Goal: Information Seeking & Learning: Learn about a topic

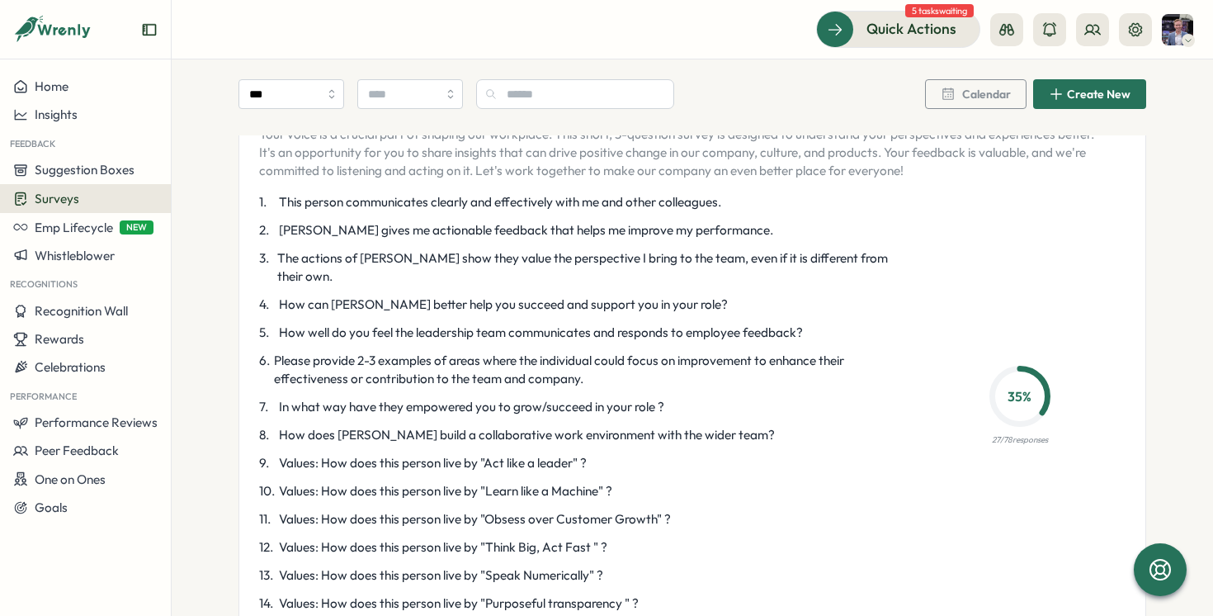
scroll to position [2644, 0]
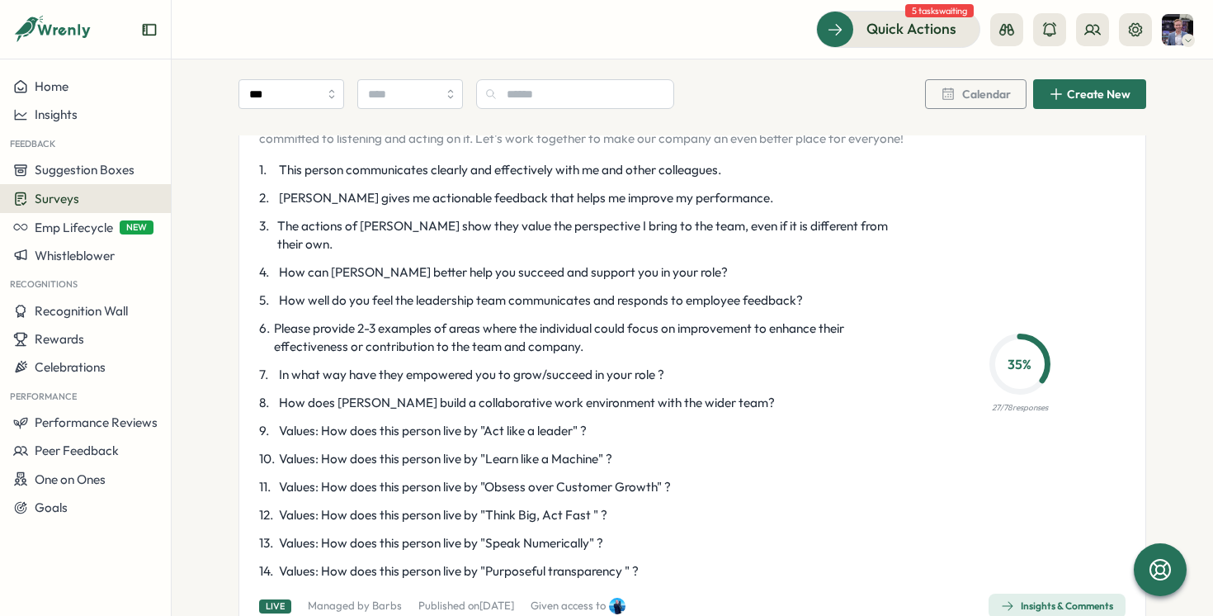
click at [1036, 594] on span "Insights & Comments" at bounding box center [1057, 605] width 112 height 23
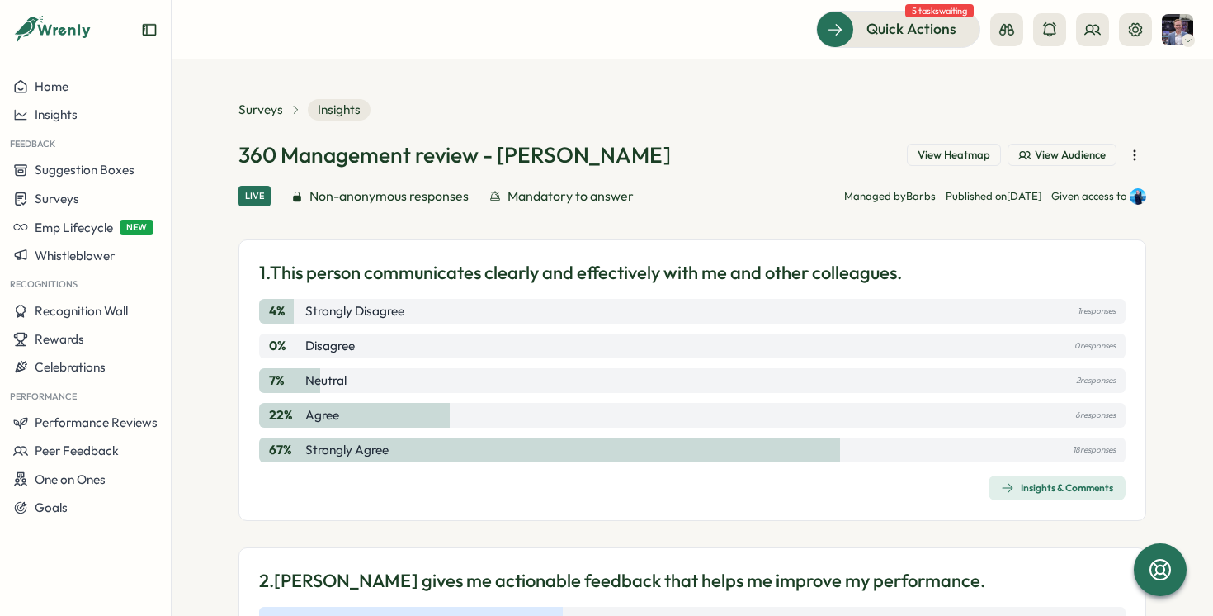
click at [915, 147] on button "View Heatmap" at bounding box center [954, 155] width 94 height 23
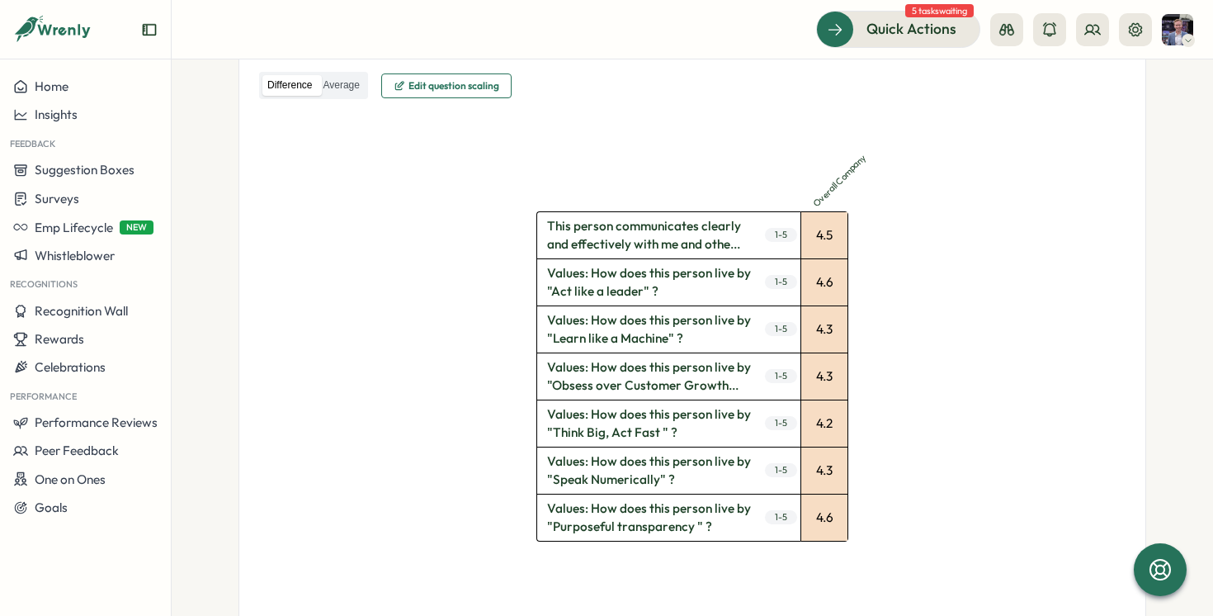
scroll to position [478, 0]
